Goal: Transaction & Acquisition: Download file/media

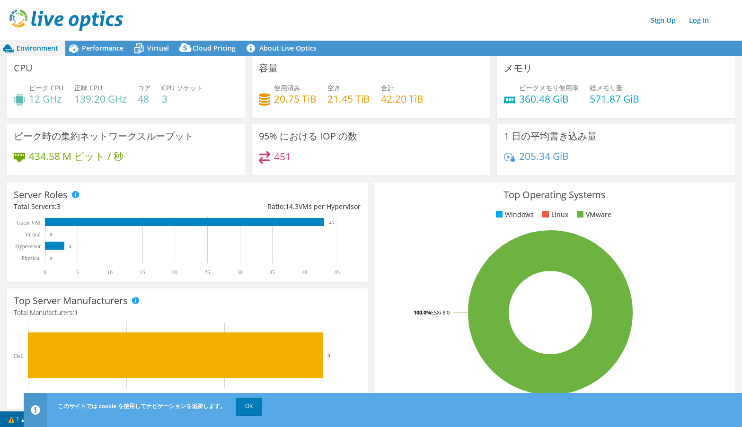
click at [474, 41] on div "Environment Performance Virtual Cloud Pricing" at bounding box center [371, 48] width 742 height 15
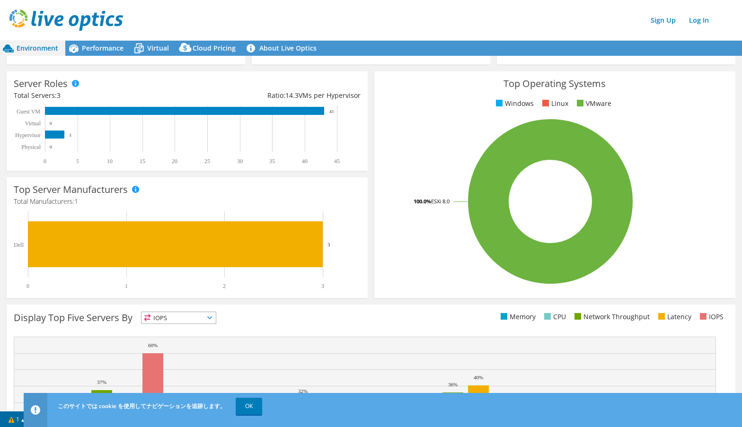
scroll to position [112, 0]
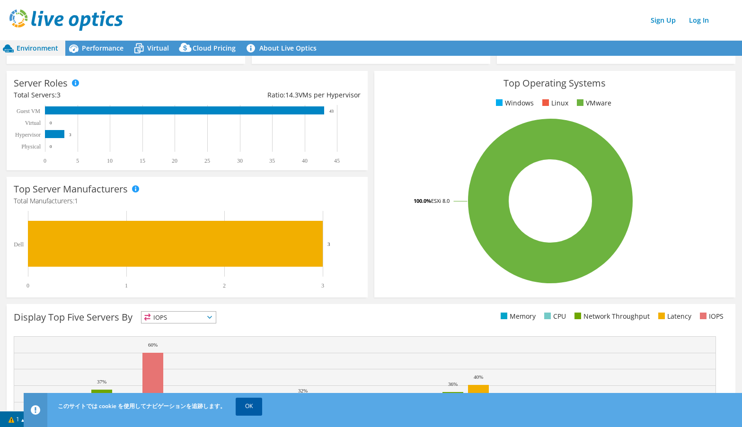
click at [251, 408] on link "OK" at bounding box center [249, 406] width 27 height 17
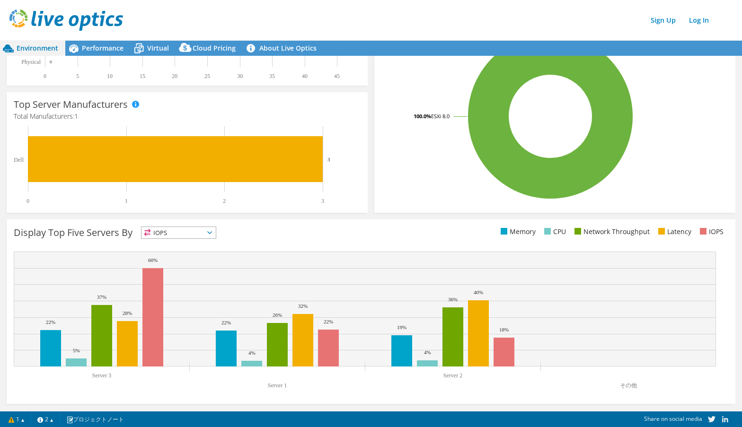
scroll to position [0, 0]
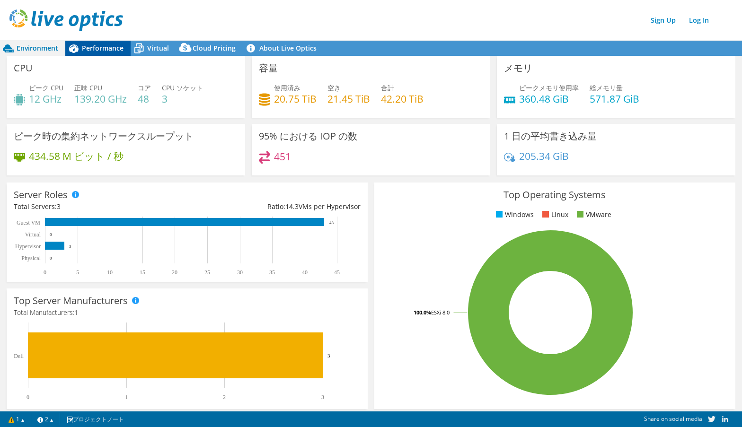
click at [116, 49] on span "Performance" at bounding box center [103, 48] width 42 height 9
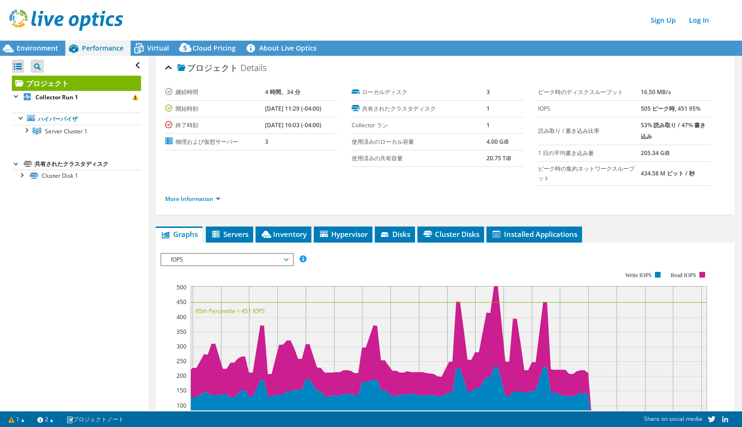
click at [341, 212] on div "プロジェクト Details 継続時間 4 時間、34 分 開始時刻 07/15/2025, 11:29 (-04:00) 終了時刻 07/15/2025, …" at bounding box center [445, 135] width 579 height 159
click at [150, 49] on span "Virtual" at bounding box center [158, 48] width 22 height 9
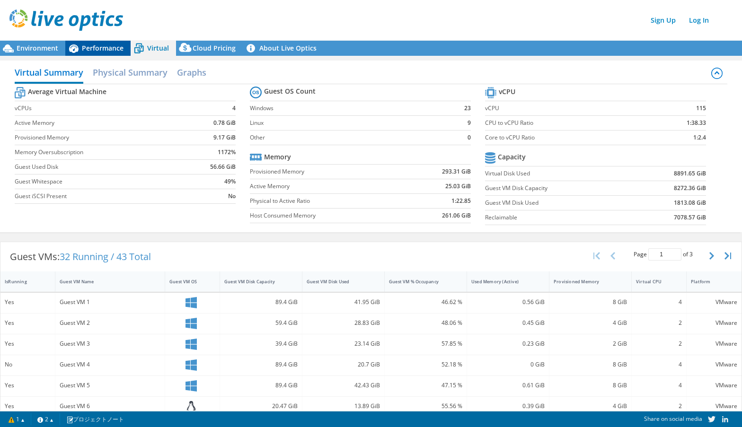
click at [97, 43] on div "Performance" at bounding box center [97, 48] width 65 height 15
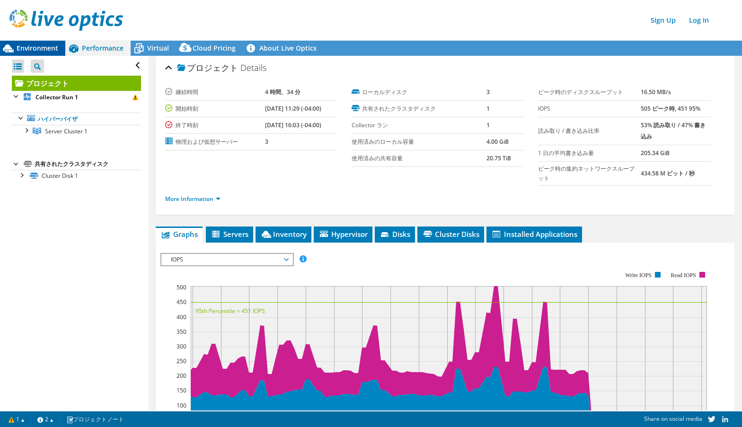
click at [50, 45] on span "Environment" at bounding box center [38, 48] width 42 height 9
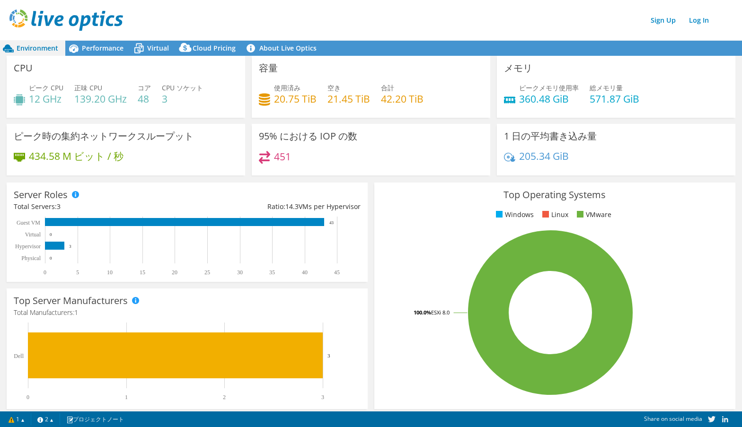
click at [154, 71] on div "CPU ピーク CPU 12 GHz 正味 CPU 139.20 GHz コア 48 CPU ソケット 3" at bounding box center [126, 87] width 239 height 62
click at [110, 50] on span "Performance" at bounding box center [103, 48] width 42 height 9
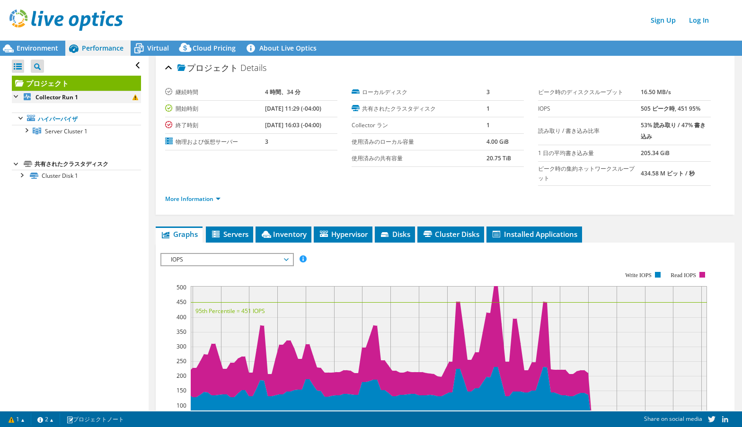
click at [13, 95] on div at bounding box center [16, 95] width 9 height 9
click at [65, 116] on link "ハイパーバイザ" at bounding box center [76, 119] width 129 height 12
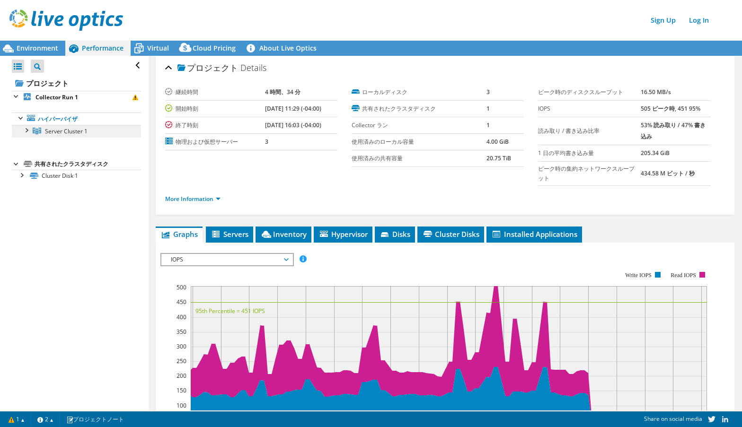
click at [75, 133] on span "Server Cluster 1" at bounding box center [66, 131] width 43 height 8
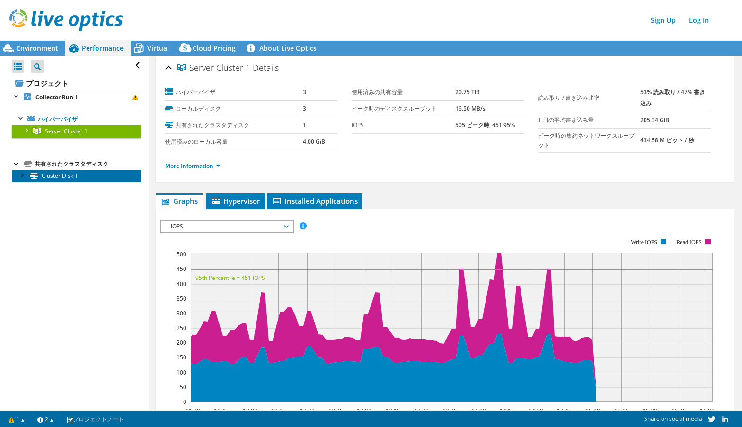
click at [53, 179] on link "Cluster Disk 1" at bounding box center [76, 176] width 129 height 12
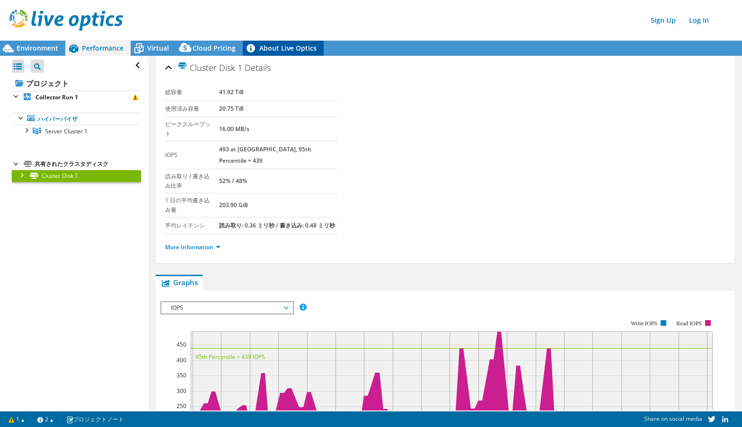
click at [271, 51] on link "About Live Optics" at bounding box center [283, 48] width 81 height 15
click at [206, 46] on span "Cloud Pricing" at bounding box center [214, 48] width 43 height 9
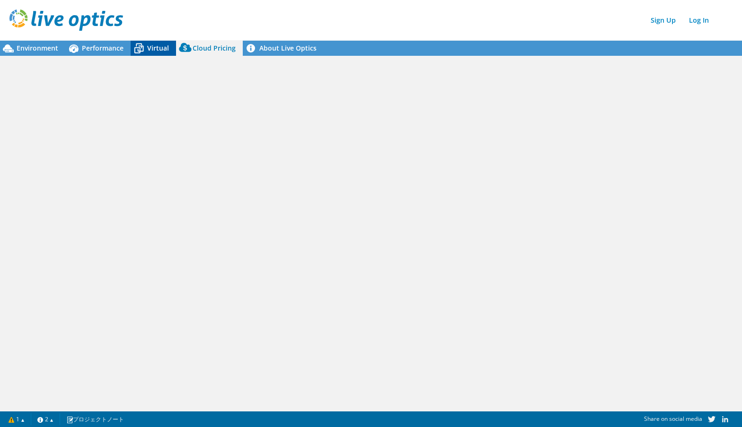
click at [147, 49] on span "Virtual" at bounding box center [158, 48] width 22 height 9
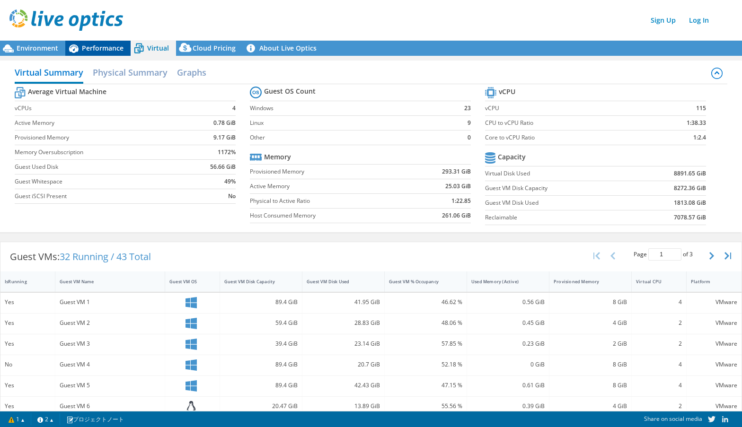
click at [104, 51] on span "Performance" at bounding box center [103, 48] width 42 height 9
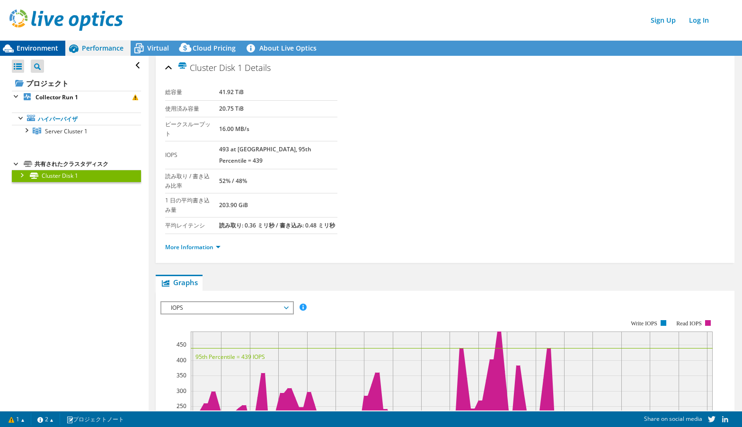
click at [53, 51] on span "Environment" at bounding box center [38, 48] width 42 height 9
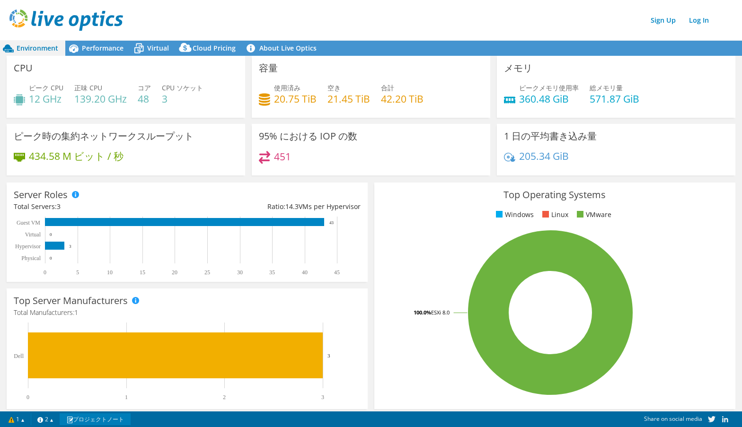
click at [80, 418] on link "プロジェクトノート" at bounding box center [95, 420] width 71 height 12
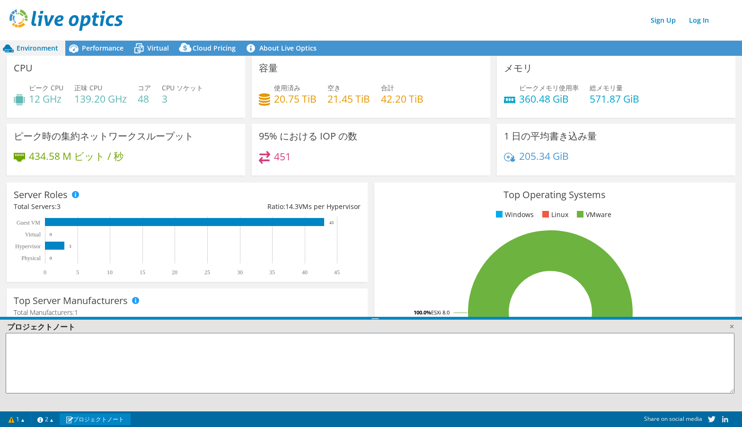
click at [80, 418] on link "プロジェクトノート" at bounding box center [95, 420] width 71 height 12
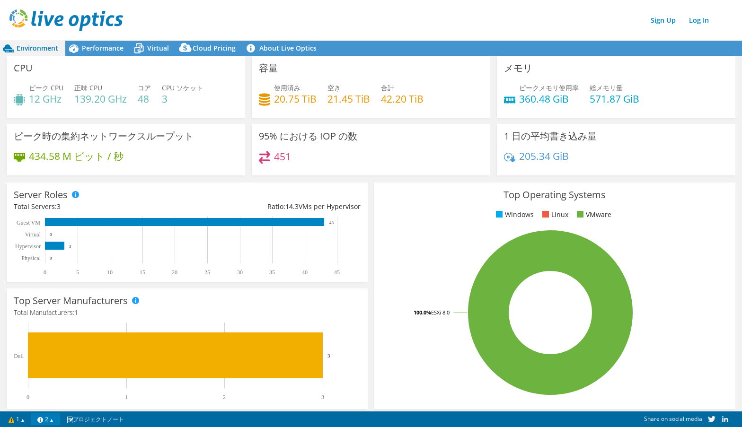
click at [56, 418] on link "2" at bounding box center [45, 420] width 29 height 12
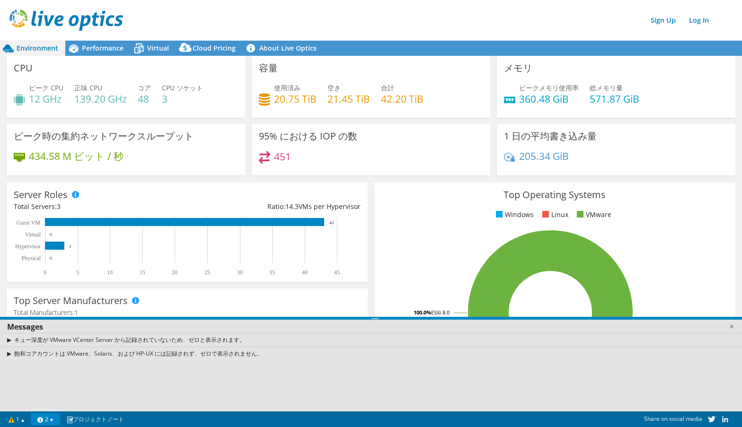
click at [51, 418] on link "2" at bounding box center [45, 420] width 29 height 12
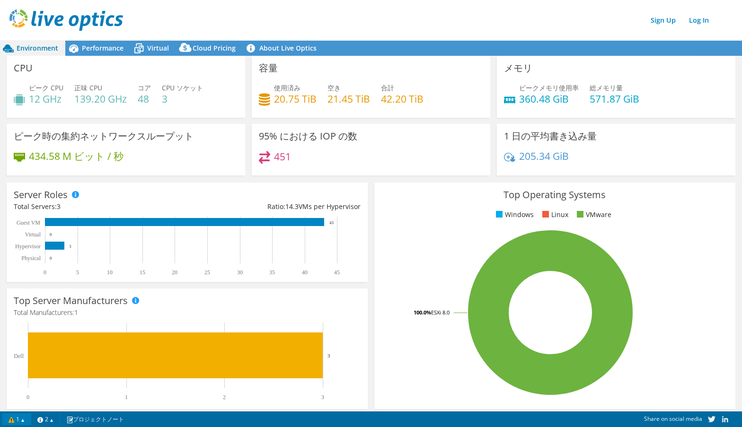
click at [26, 418] on link "1" at bounding box center [16, 420] width 29 height 12
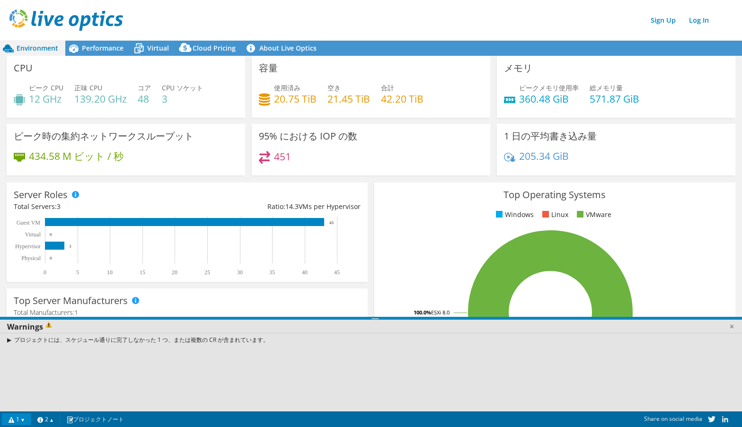
click at [26, 418] on link "1" at bounding box center [16, 420] width 29 height 12
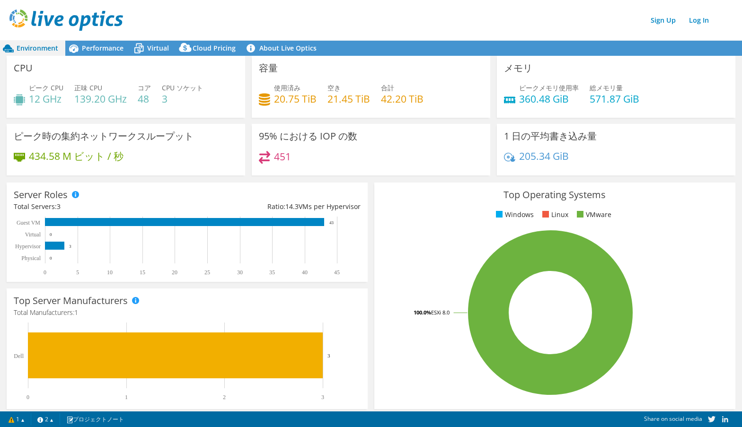
click at [589, 176] on div "1 日の平均書き込み量 205.34 GiB" at bounding box center [616, 153] width 245 height 58
click at [101, 47] on span "Performance" at bounding box center [103, 48] width 42 height 9
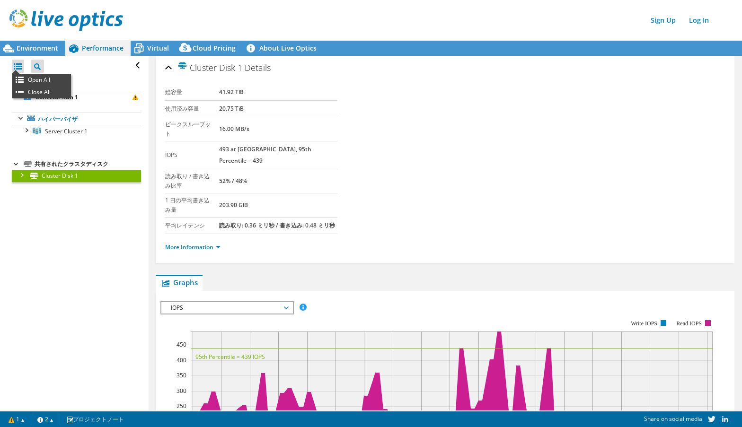
click at [21, 69] on div at bounding box center [18, 66] width 12 height 13
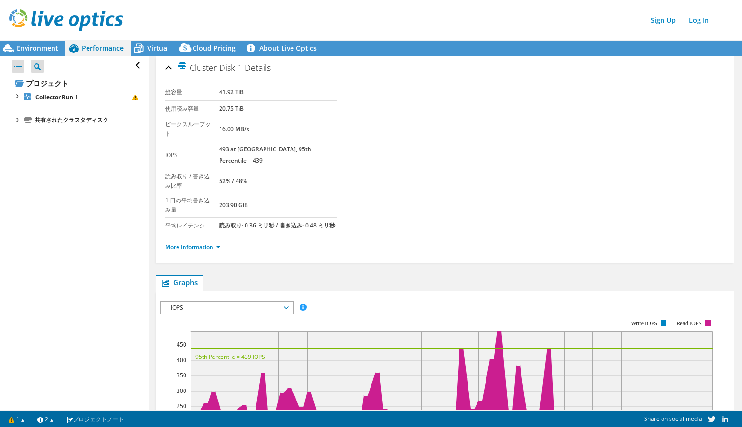
click at [21, 69] on div at bounding box center [18, 66] width 12 height 13
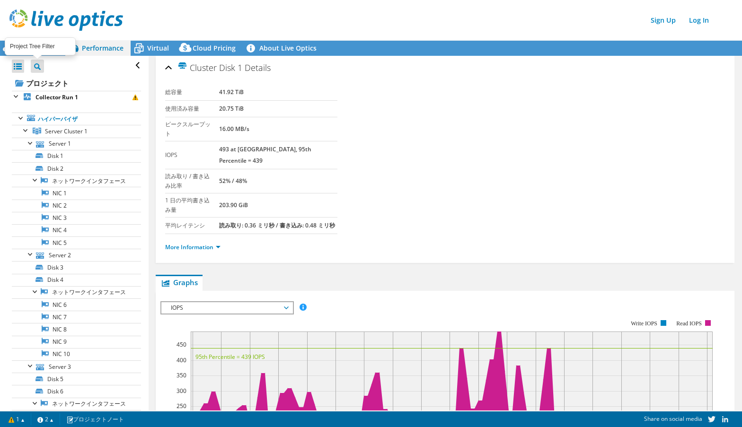
click at [39, 68] on icon at bounding box center [37, 66] width 7 height 7
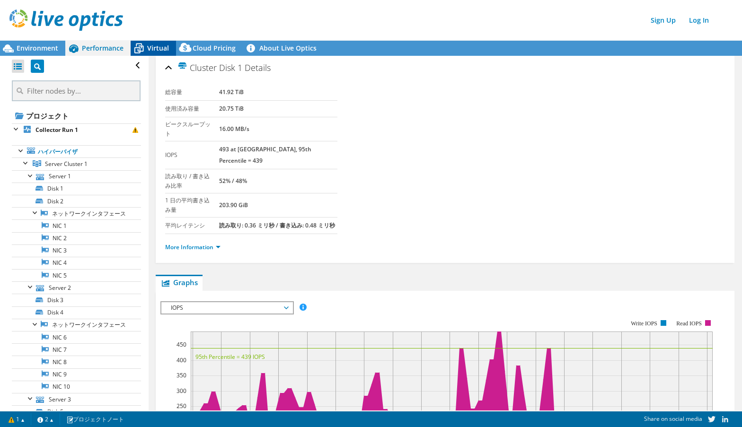
click at [136, 47] on icon at bounding box center [139, 48] width 17 height 17
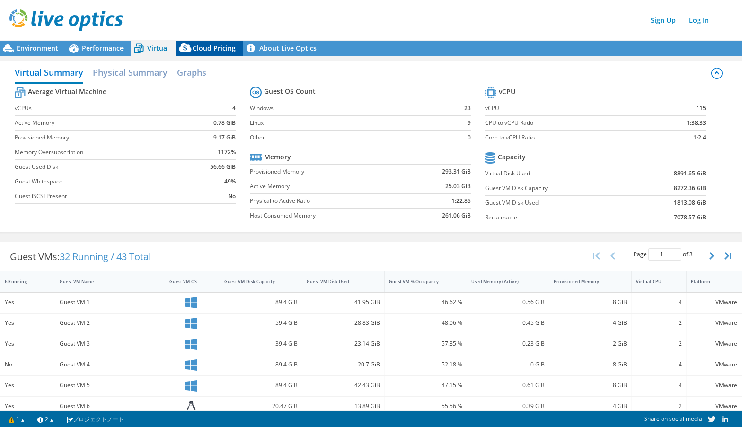
click at [226, 48] on span "Cloud Pricing" at bounding box center [214, 48] width 43 height 9
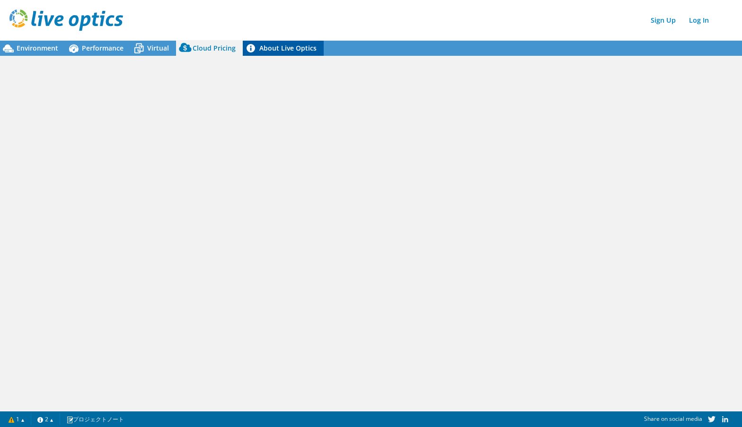
click at [281, 44] on link "About Live Optics" at bounding box center [283, 48] width 81 height 15
click at [662, 20] on link "Sign Up" at bounding box center [663, 20] width 35 height 14
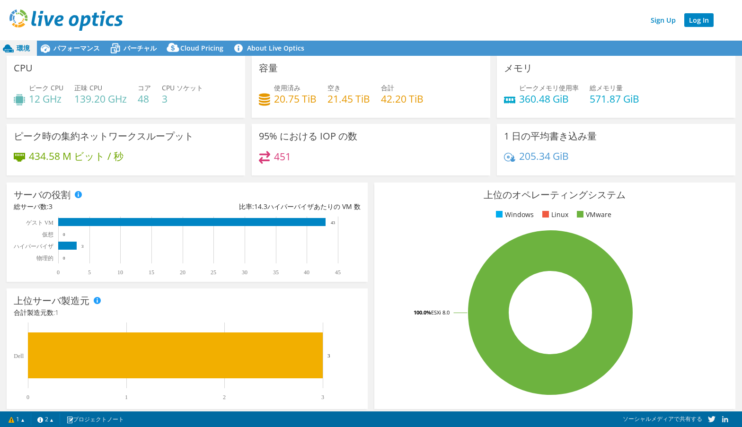
click at [696, 21] on link "Log In" at bounding box center [698, 20] width 29 height 14
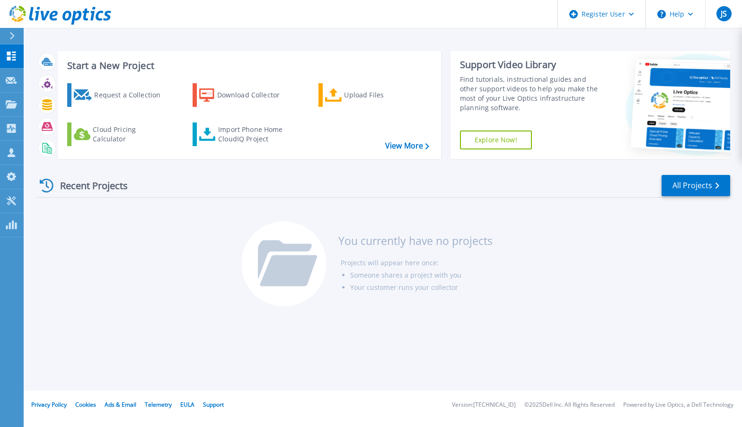
click at [588, 145] on div "Support Video Library Find tutorials, instructional guides and other support vi…" at bounding box center [526, 105] width 150 height 108
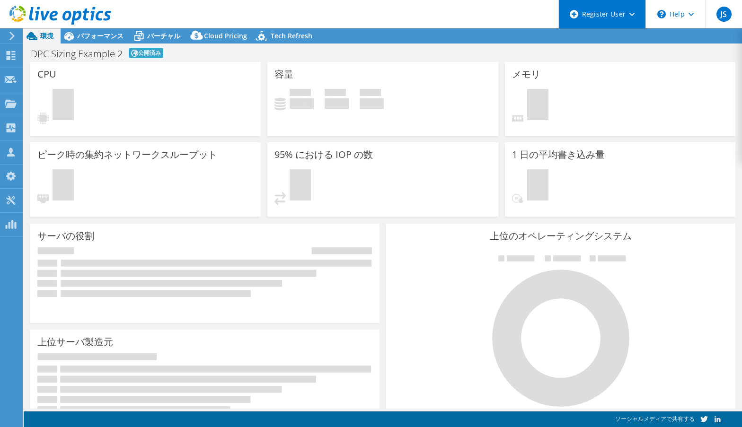
select select "USD"
select select "[GEOGRAPHIC_DATA]"
select select "JPY"
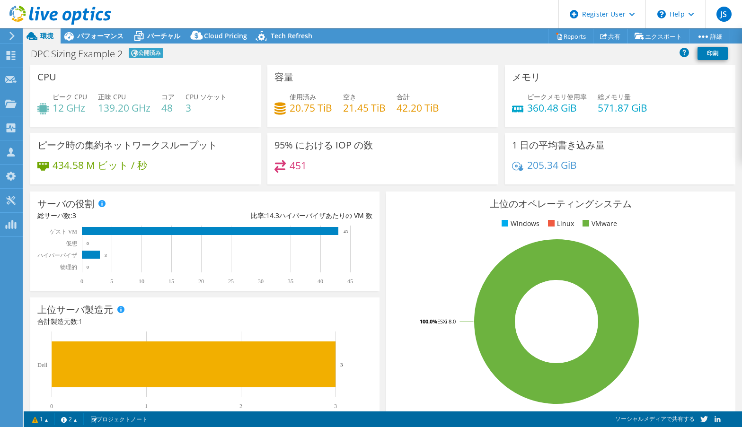
click at [536, 49] on div "DPC Sizing Example 2 公開済み 印刷" at bounding box center [383, 53] width 718 height 18
click at [564, 35] on link "Reports" at bounding box center [570, 36] width 45 height 15
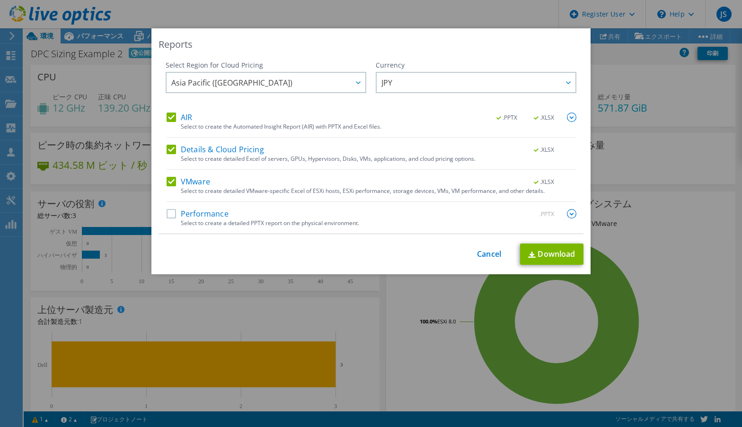
click at [292, 223] on div "Select to create a detailed PPTX report on the physical environment." at bounding box center [379, 223] width 396 height 7
click at [540, 254] on link "Download" at bounding box center [551, 254] width 63 height 21
click at [487, 94] on div "JPY ARS AUD BRL CAD CHF CLP CNY DKK EUR GBP HKD HUF INR JPY MXN MYR NOK NZD PEN…" at bounding box center [476, 84] width 201 height 24
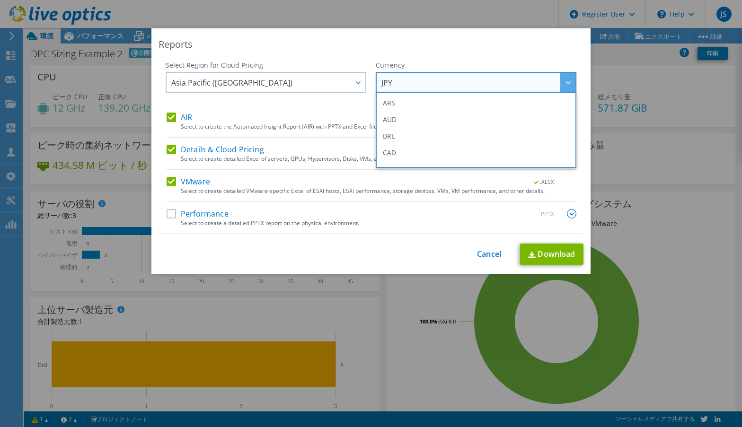
click at [453, 61] on div "Currency" at bounding box center [476, 65] width 201 height 9
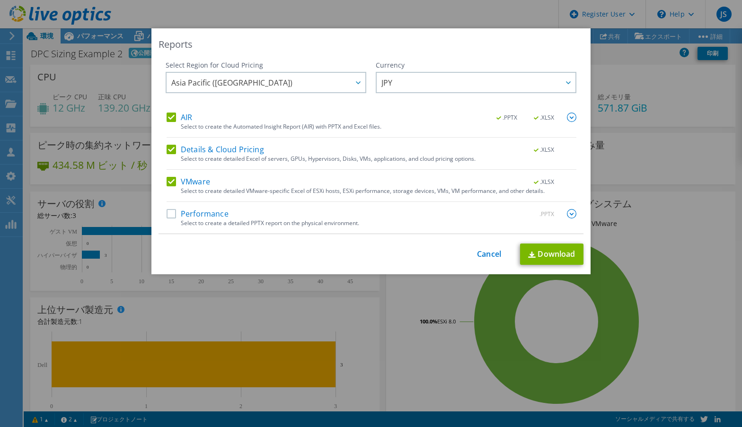
click at [467, 60] on div "Reports Select Region for Cloud Pricing Asia Pacific ([GEOGRAPHIC_DATA]) [GEOGR…" at bounding box center [370, 151] width 439 height 246
